Goal: Task Accomplishment & Management: Use online tool/utility

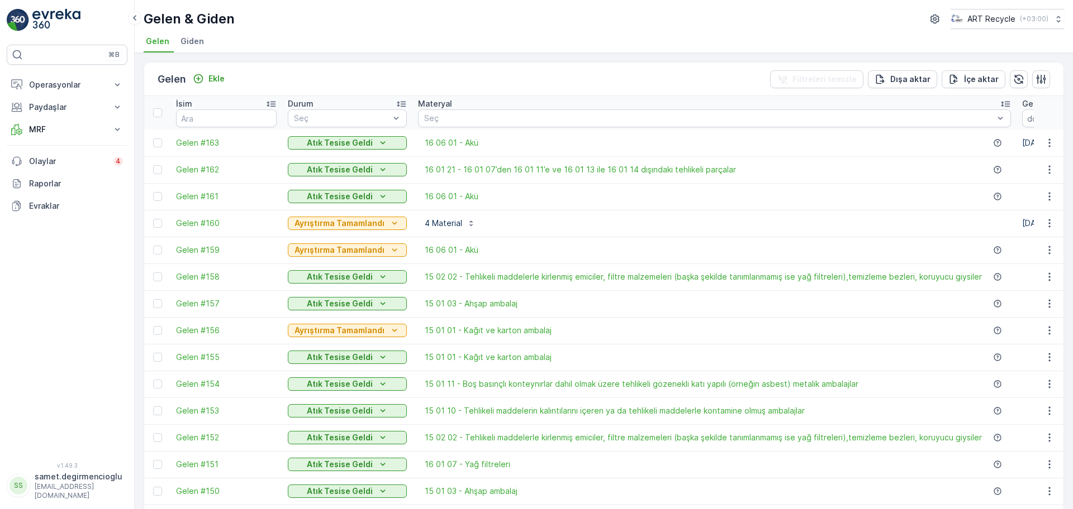
click at [335, 68] on div "Gelen Ekle Filtreleri temizle Dışa aktar İçe aktar" at bounding box center [603, 80] width 919 height 34
click at [64, 106] on p "Paydaşlar" at bounding box center [67, 107] width 76 height 11
click at [62, 79] on p "Operasyonlar" at bounding box center [67, 84] width 76 height 11
click at [51, 132] on p "Rotalar & Görevler" at bounding box center [62, 135] width 69 height 11
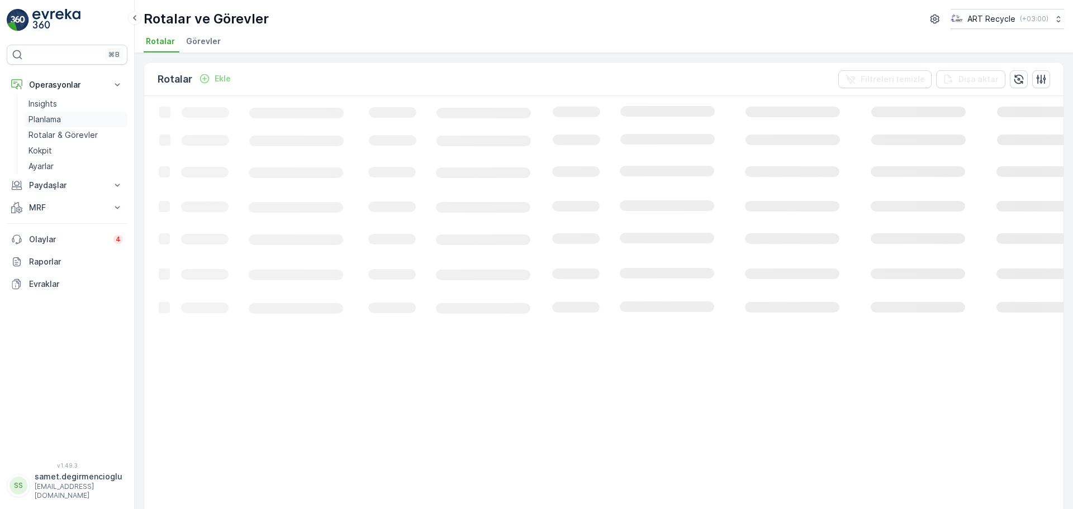
click at [53, 112] on link "Planlama" at bounding box center [75, 120] width 103 height 16
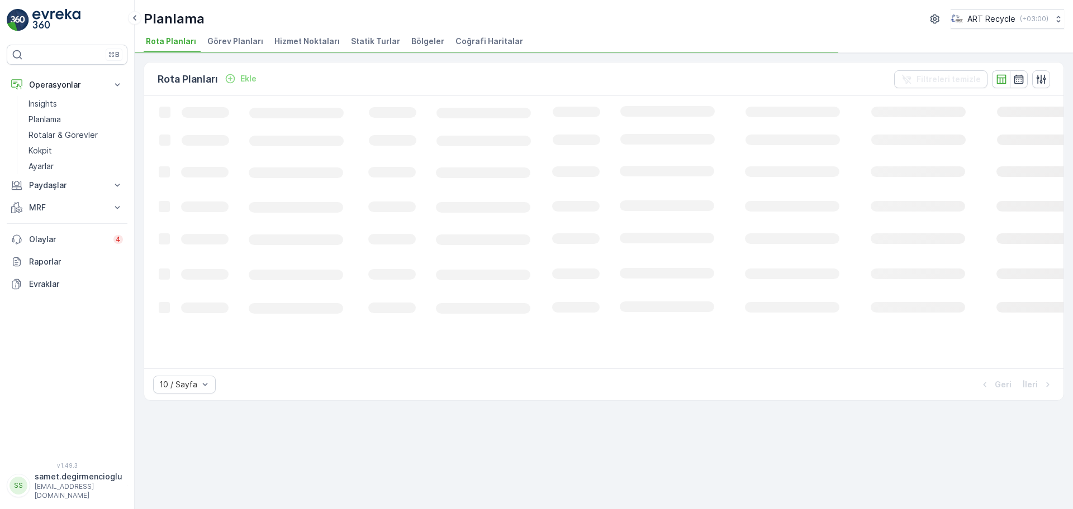
click at [307, 39] on span "Hizmet Noktaları" at bounding box center [306, 41] width 65 height 11
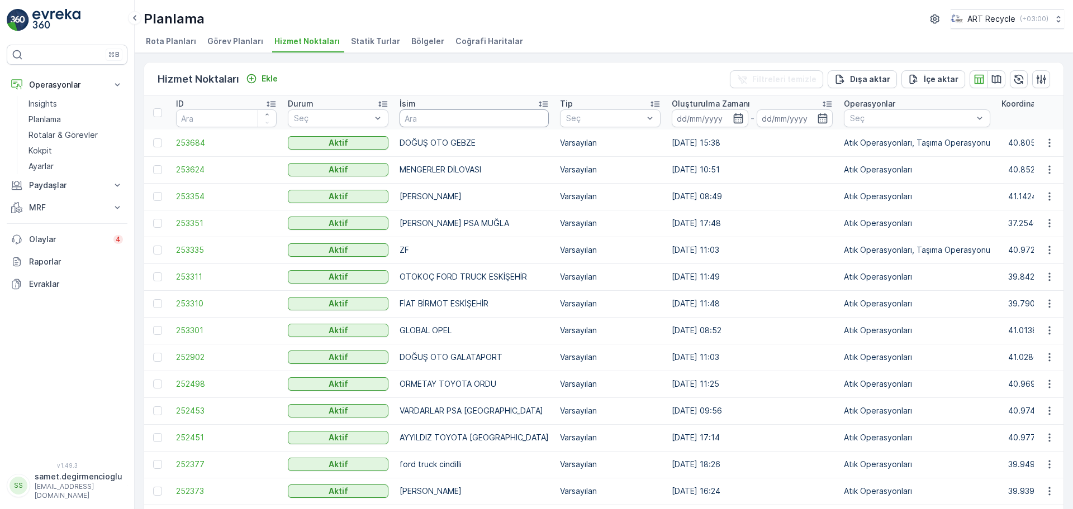
click at [444, 122] on input "text" at bounding box center [473, 118] width 149 height 18
type input "bpo"
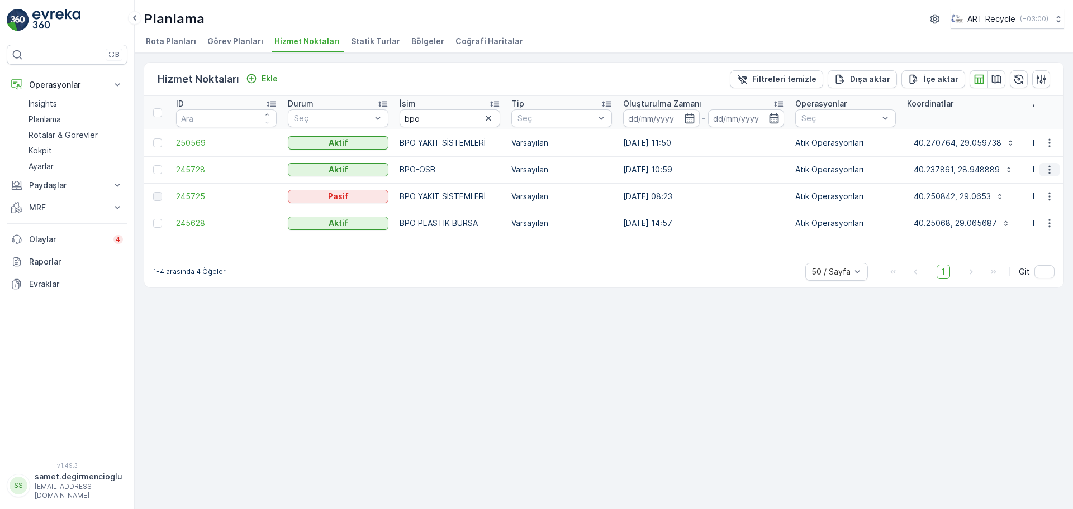
click at [1051, 167] on icon "button" at bounding box center [1049, 169] width 11 height 11
click at [1004, 231] on span "Yeni Ad Hoc Görev Ekle" at bounding box center [1018, 233] width 88 height 11
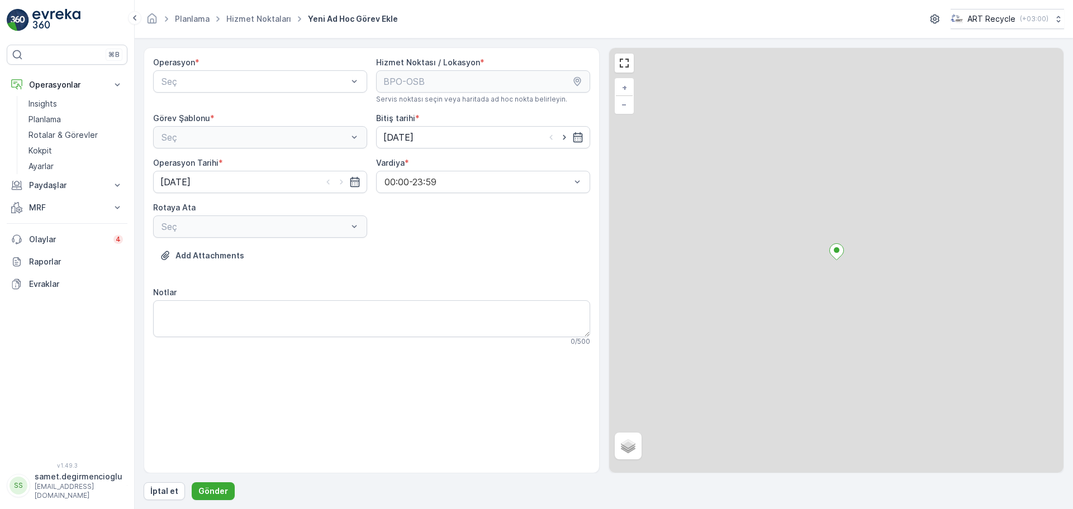
click at [273, 69] on div "Operasyon * Seç" at bounding box center [260, 80] width 214 height 47
click at [234, 113] on span "Atık Operasyonları" at bounding box center [197, 109] width 74 height 10
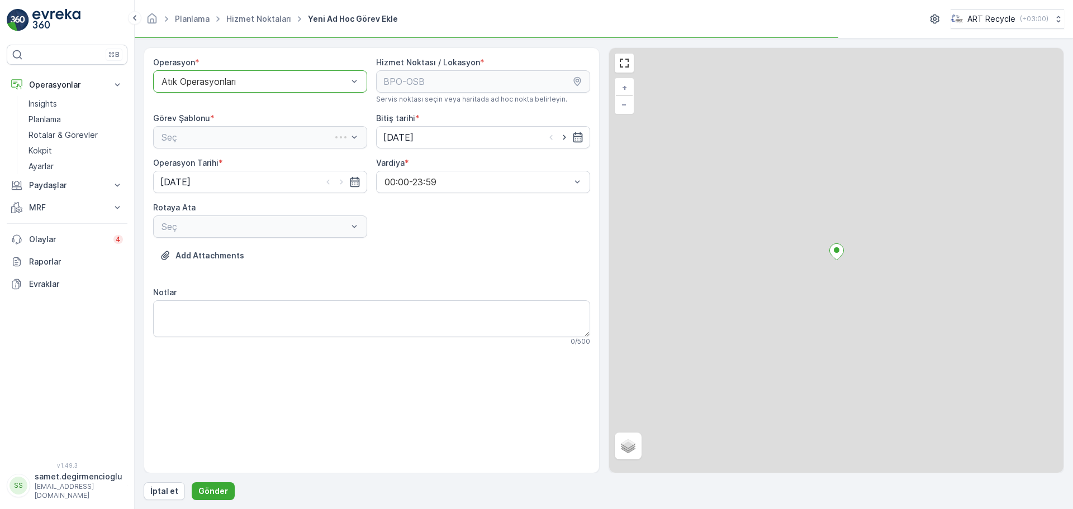
click at [236, 140] on div "Seç" at bounding box center [260, 137] width 214 height 22
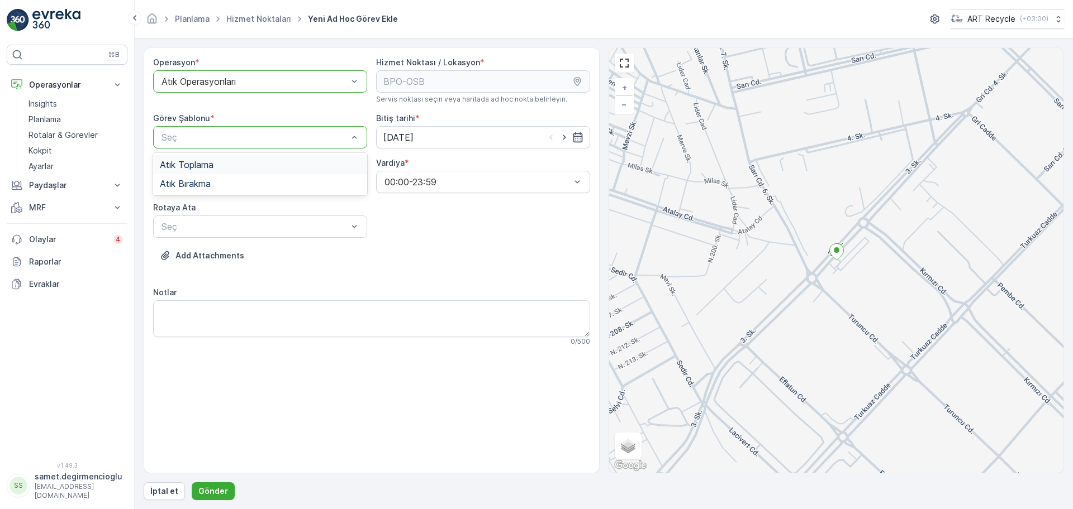
click at [219, 158] on div "Atık Toplama" at bounding box center [260, 164] width 214 height 19
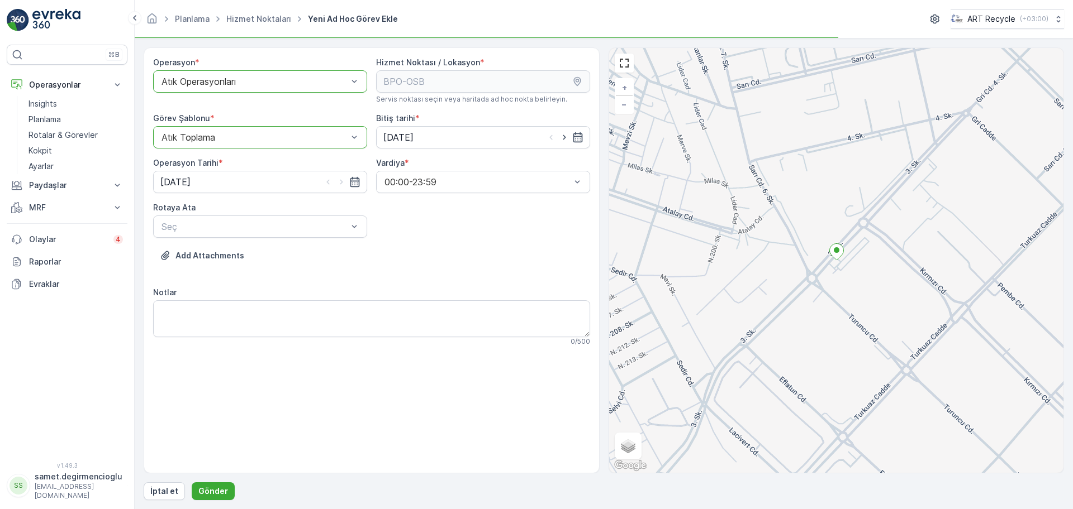
click at [228, 240] on div "Operasyon * option Atık Operasyonları, selected. Atık Operasyonları Hizmet Nokt…" at bounding box center [371, 206] width 437 height 298
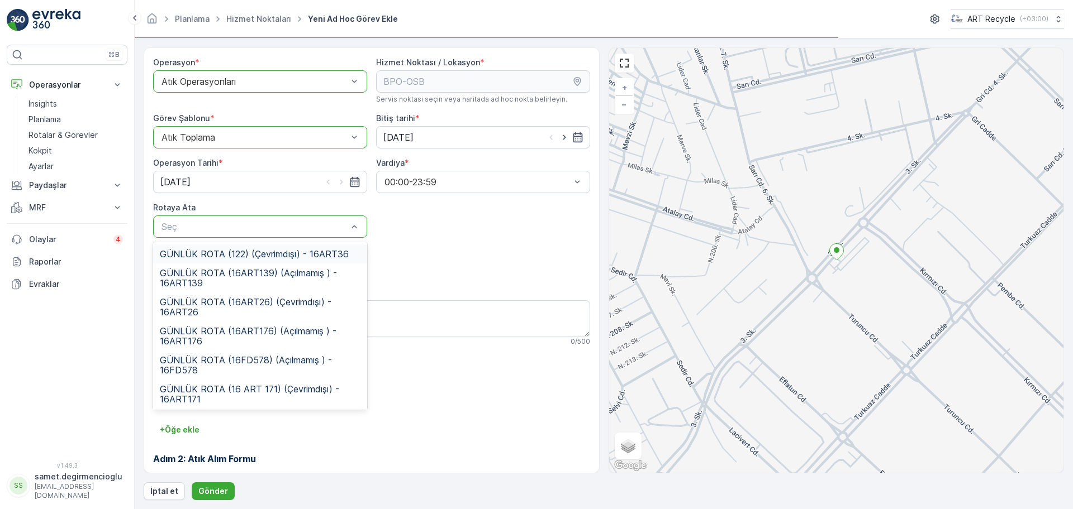
click at [228, 237] on div "Seç" at bounding box center [260, 227] width 214 height 22
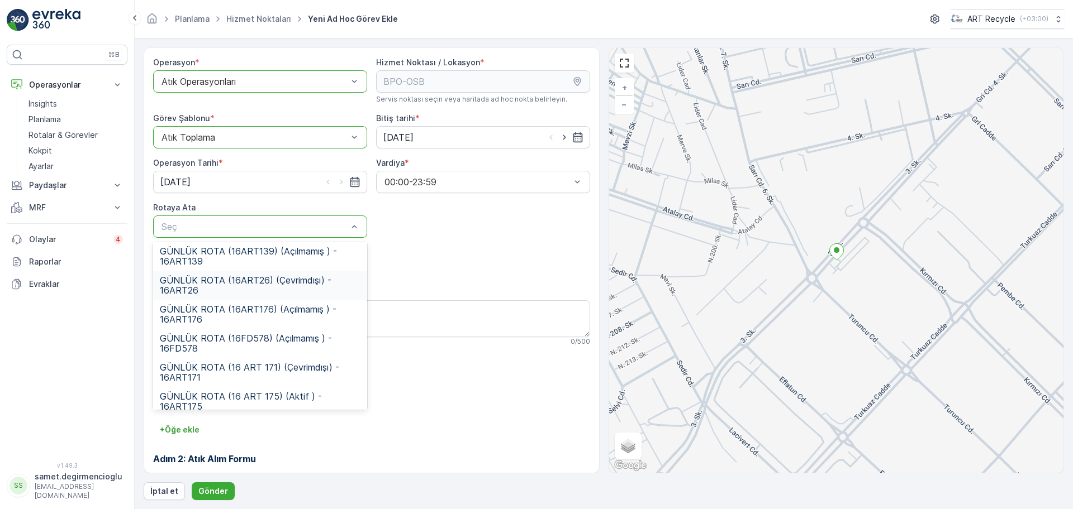
scroll to position [30, 0]
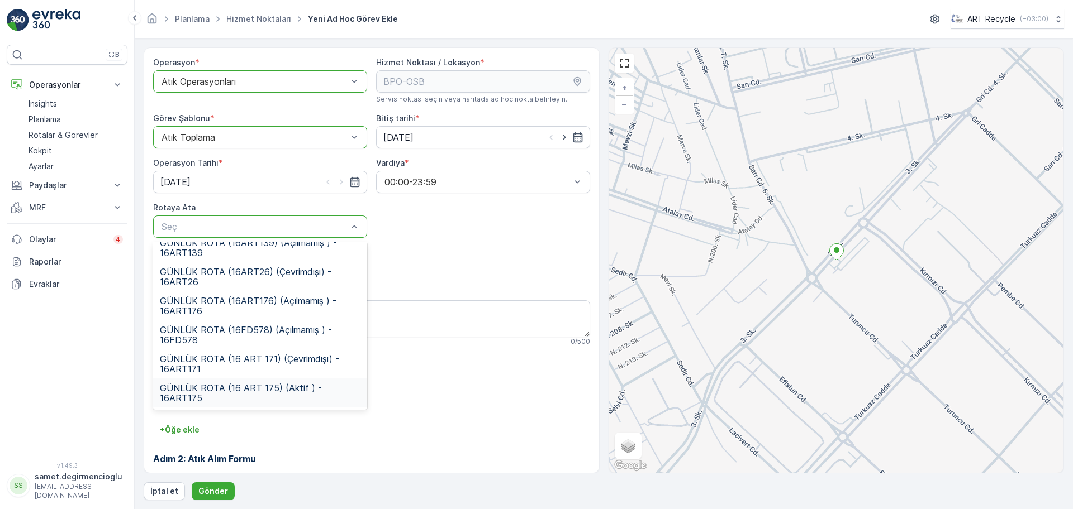
click at [290, 385] on span "GÜNLÜK ROTA (16 ART 175) (Aktif ) - 16ART175" at bounding box center [260, 393] width 201 height 20
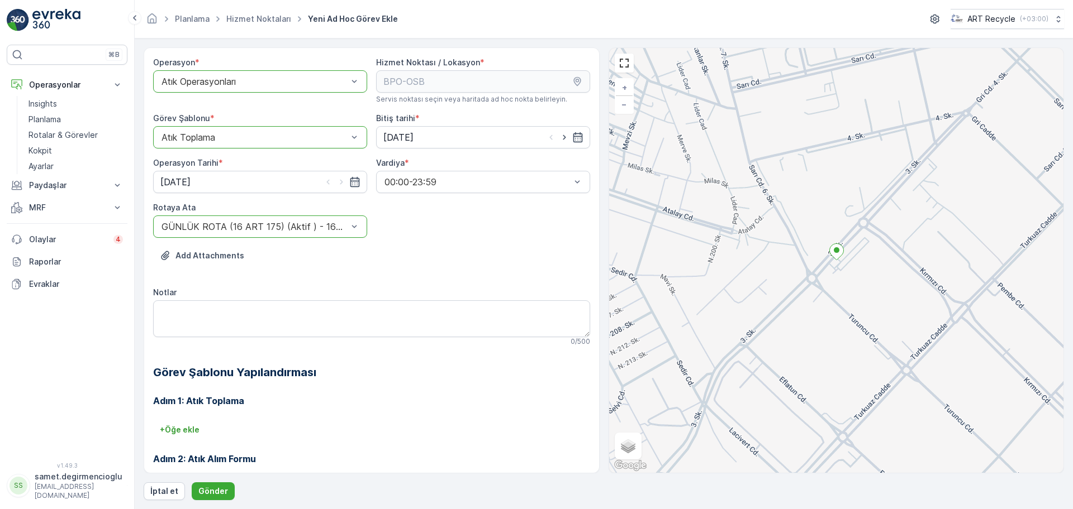
click at [402, 401] on h3 "Adım 1: Atık Toplama" at bounding box center [371, 400] width 437 height 13
click at [208, 492] on p "Gönder" at bounding box center [213, 491] width 30 height 11
